Goal: Check status: Check status

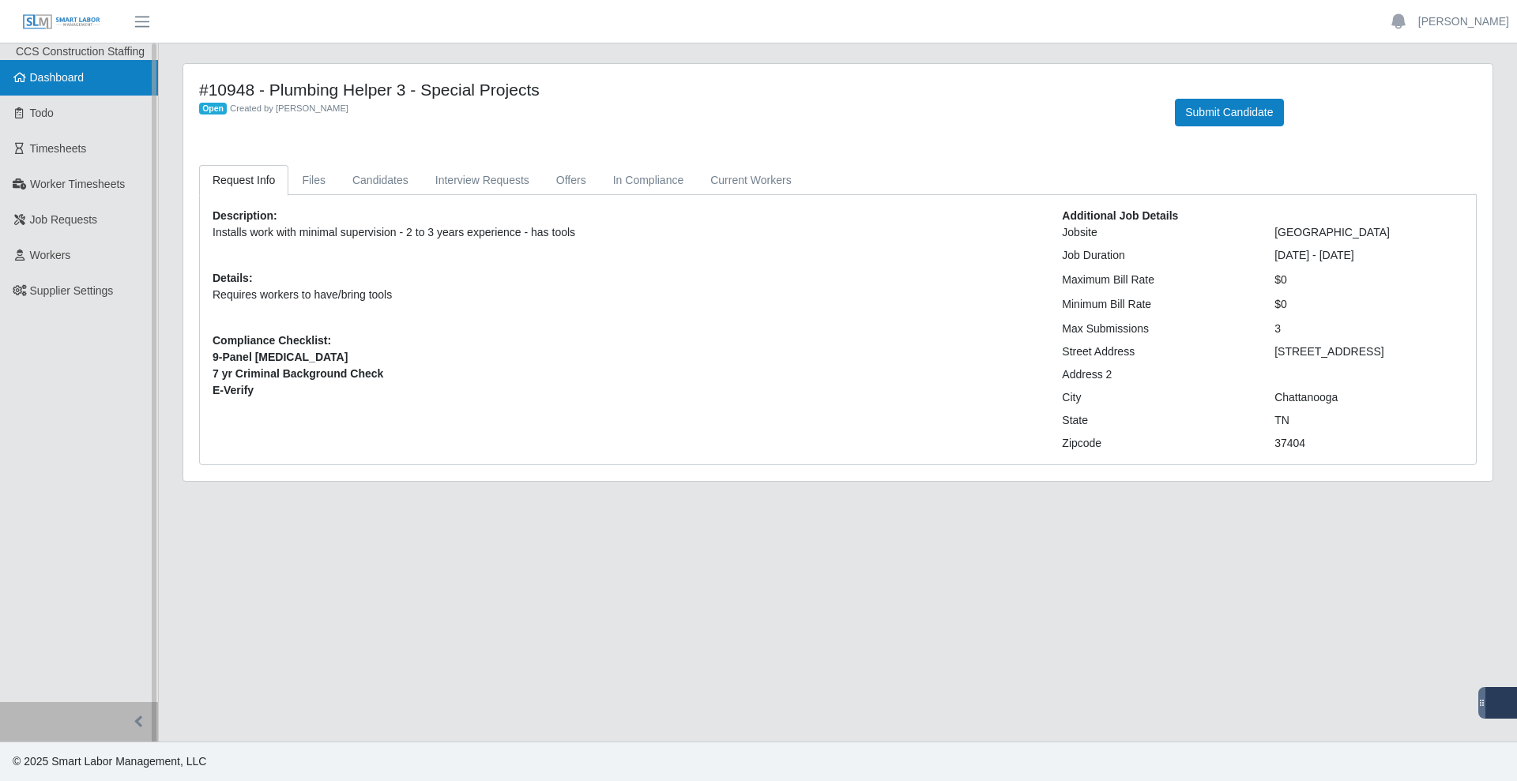
click at [99, 65] on link "Dashboard" at bounding box center [79, 78] width 158 height 36
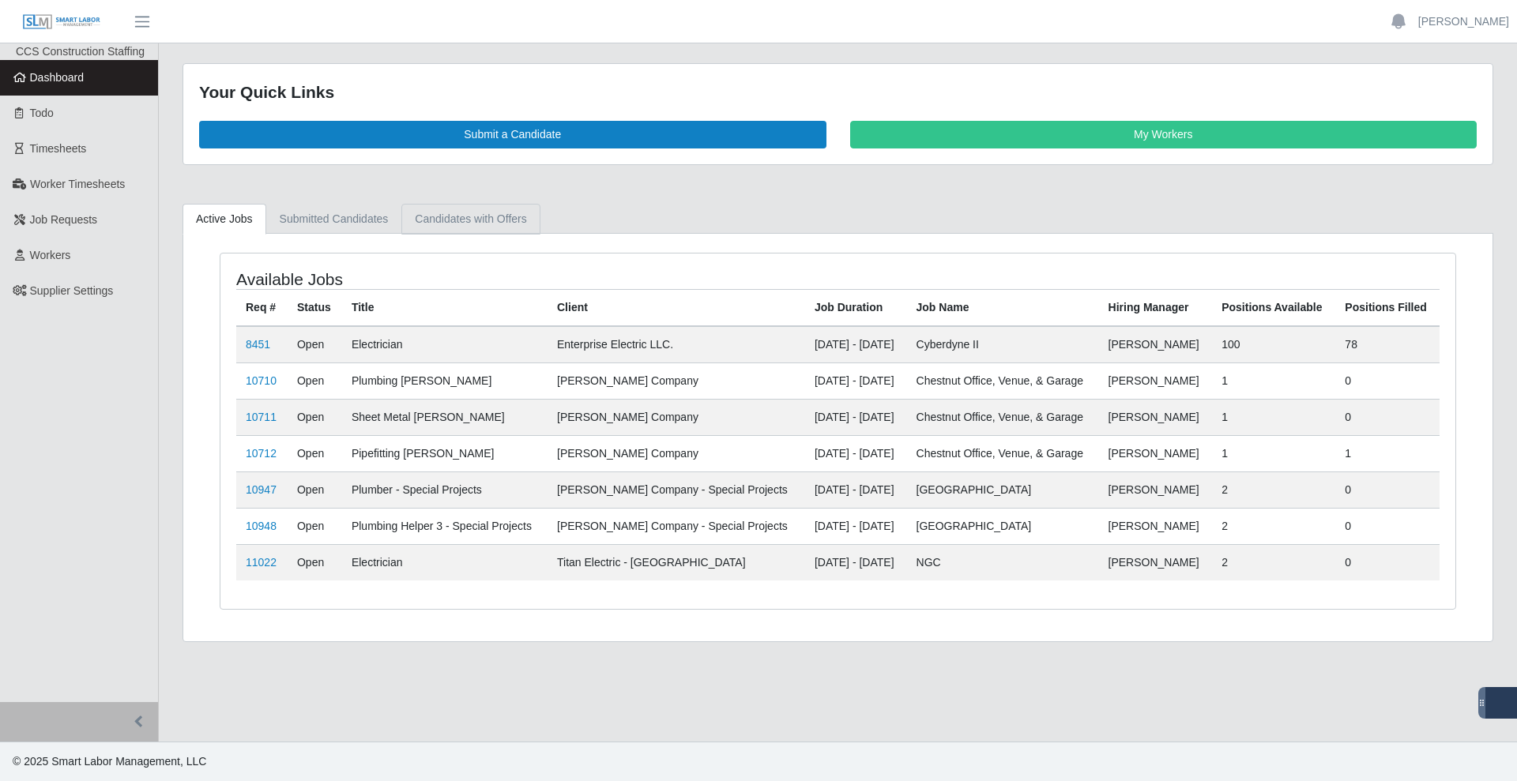
click at [492, 224] on link "Candidates with Offers" at bounding box center [470, 219] width 138 height 31
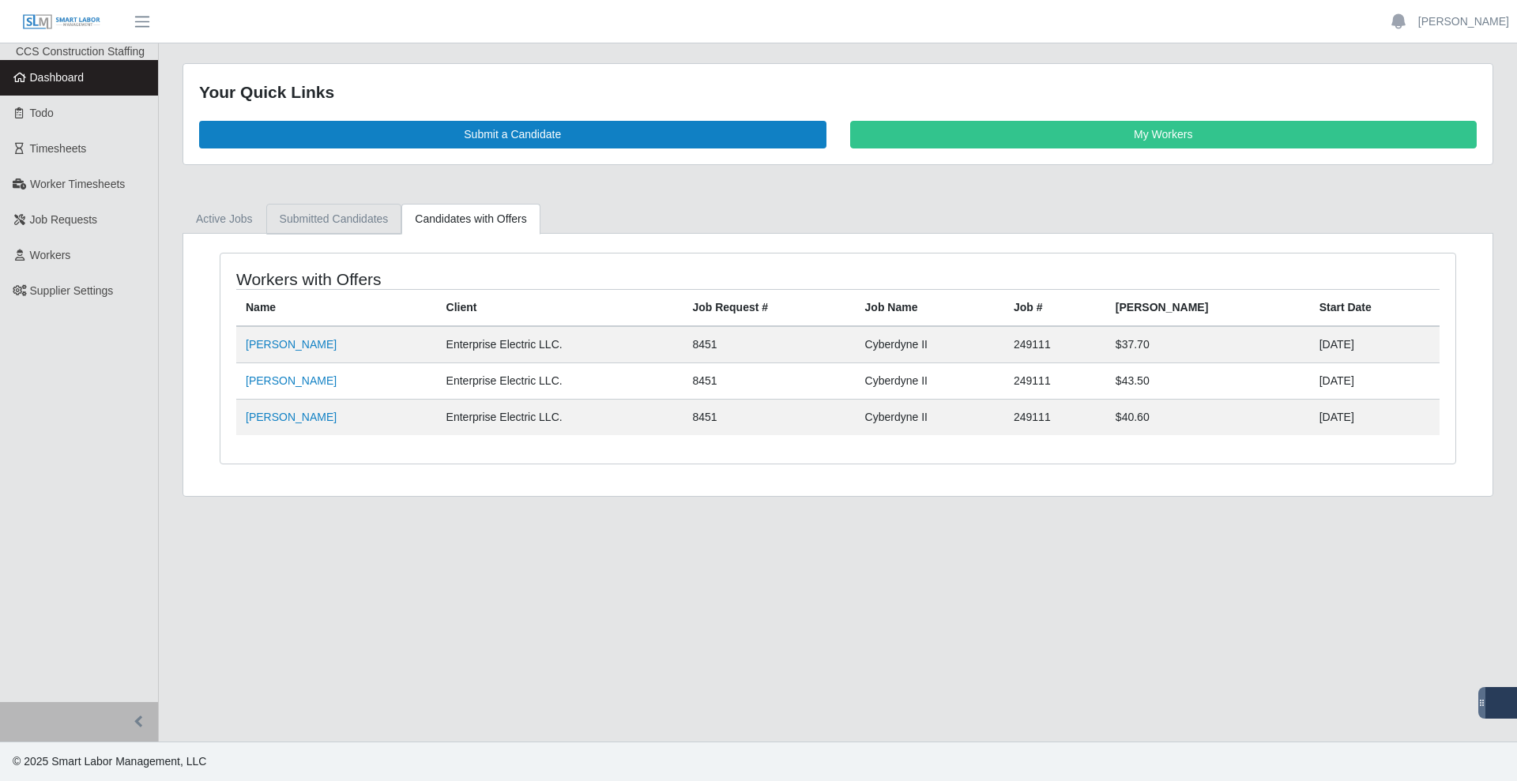
click at [354, 224] on link "Submitted Candidates" at bounding box center [334, 219] width 136 height 31
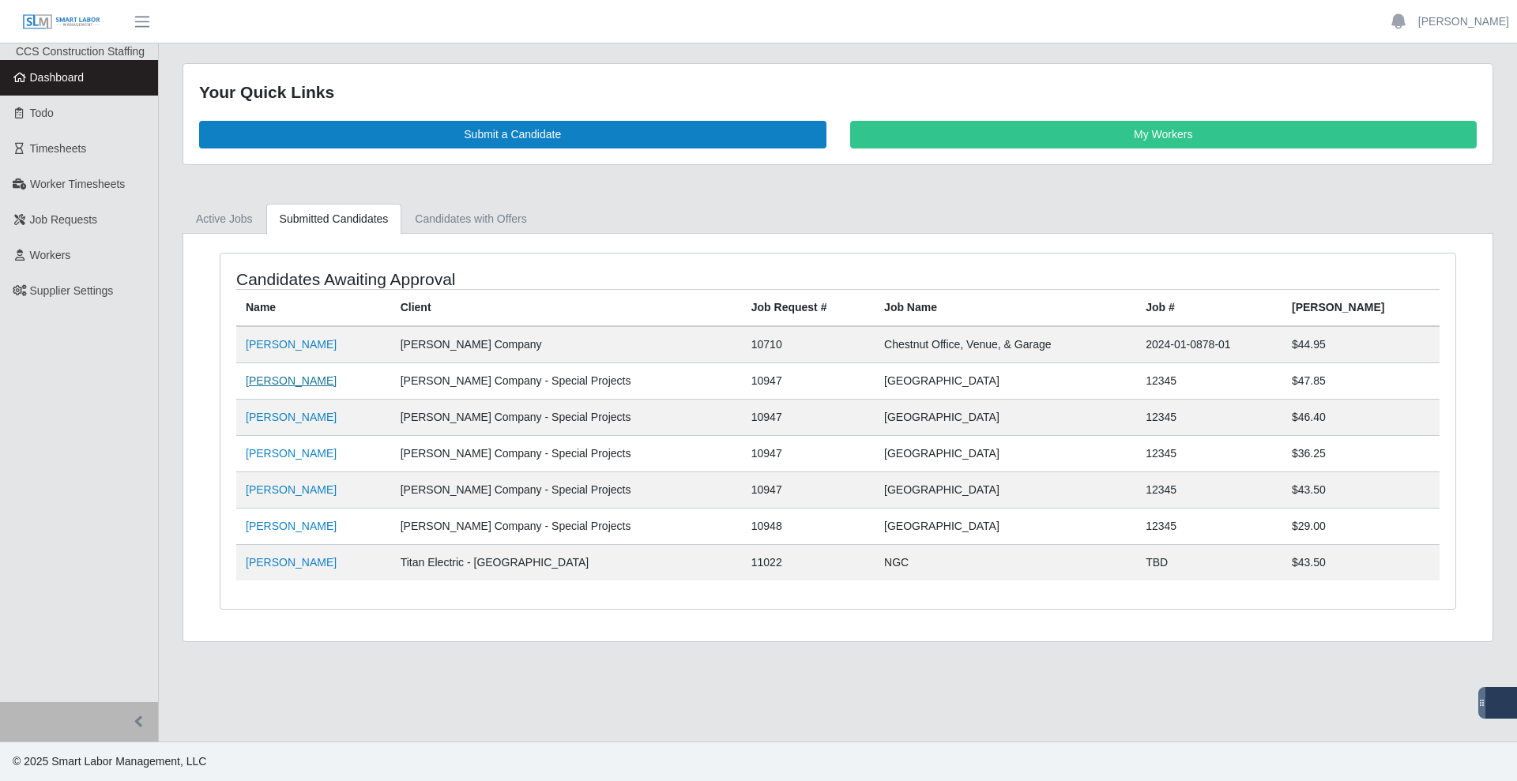
click at [270, 382] on link "[PERSON_NAME]" at bounding box center [291, 381] width 91 height 13
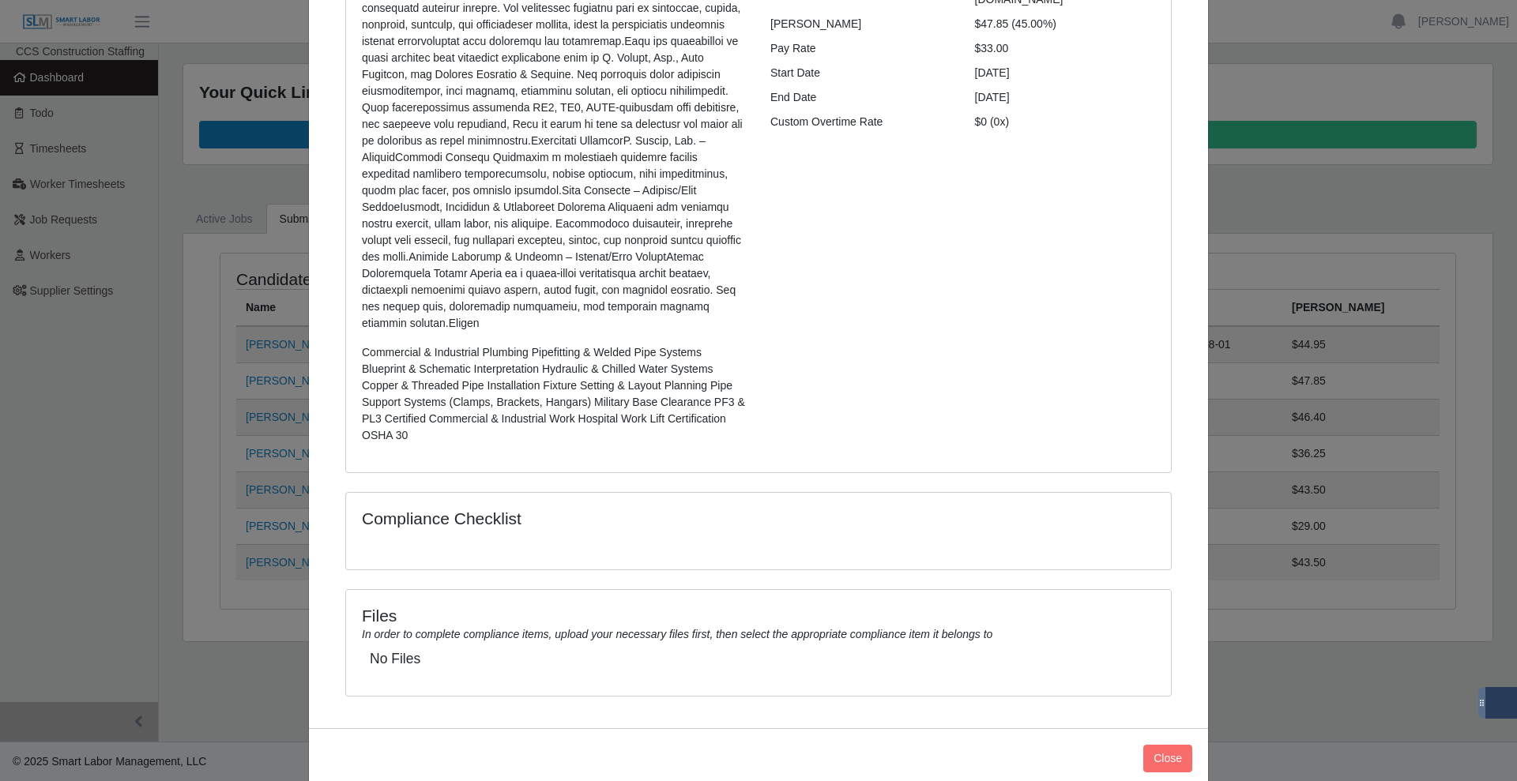
scroll to position [256, 0]
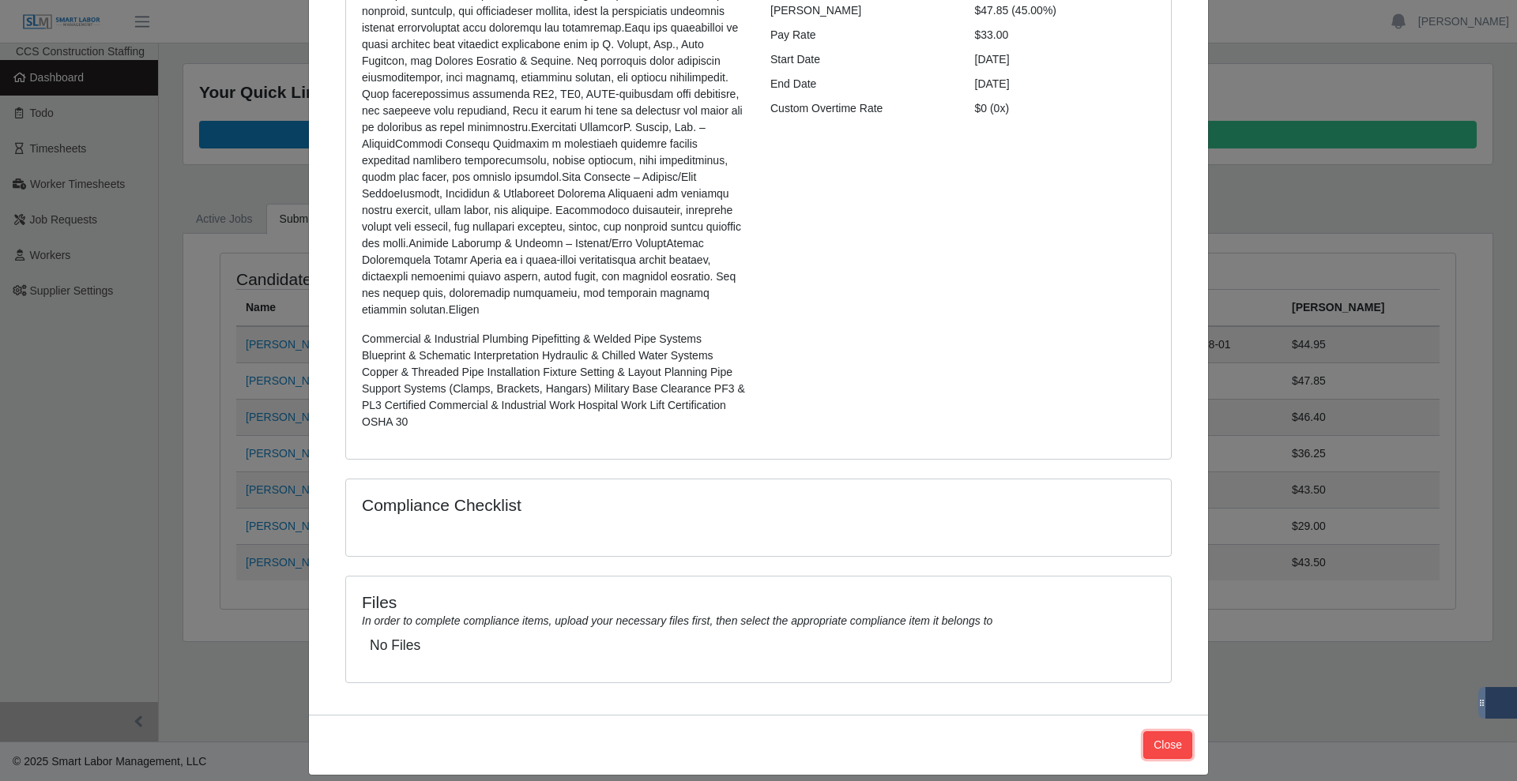
click at [1150, 732] on button "Close" at bounding box center [1167, 746] width 49 height 28
